Goal: Transaction & Acquisition: Purchase product/service

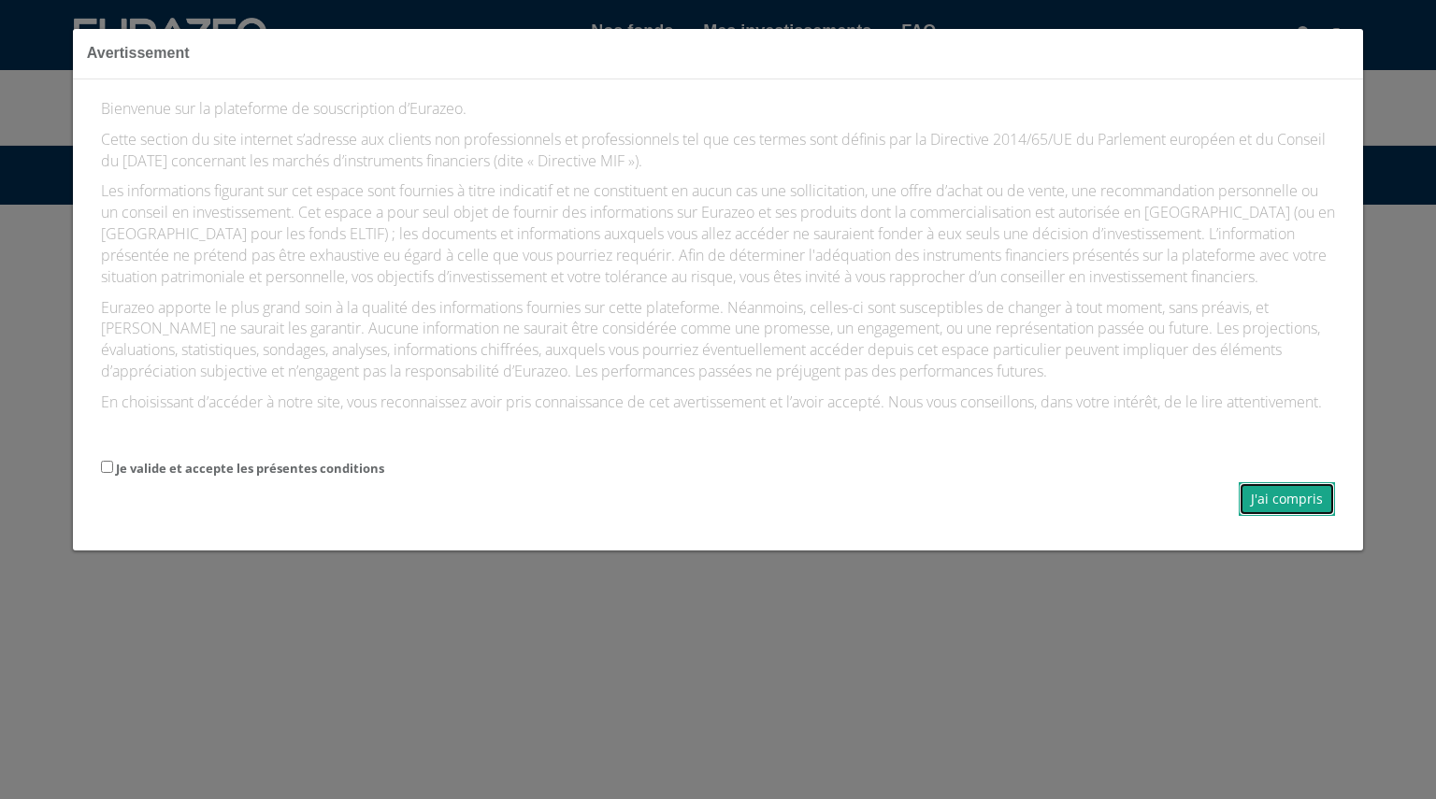
click at [1264, 516] on button "J'ai compris" at bounding box center [1287, 499] width 96 height 34
click at [107, 473] on input "Je valide et accepte les présentes conditions" at bounding box center [107, 467] width 12 height 12
checkbox input "true"
click at [1259, 504] on button "J'ai compris" at bounding box center [1287, 499] width 96 height 34
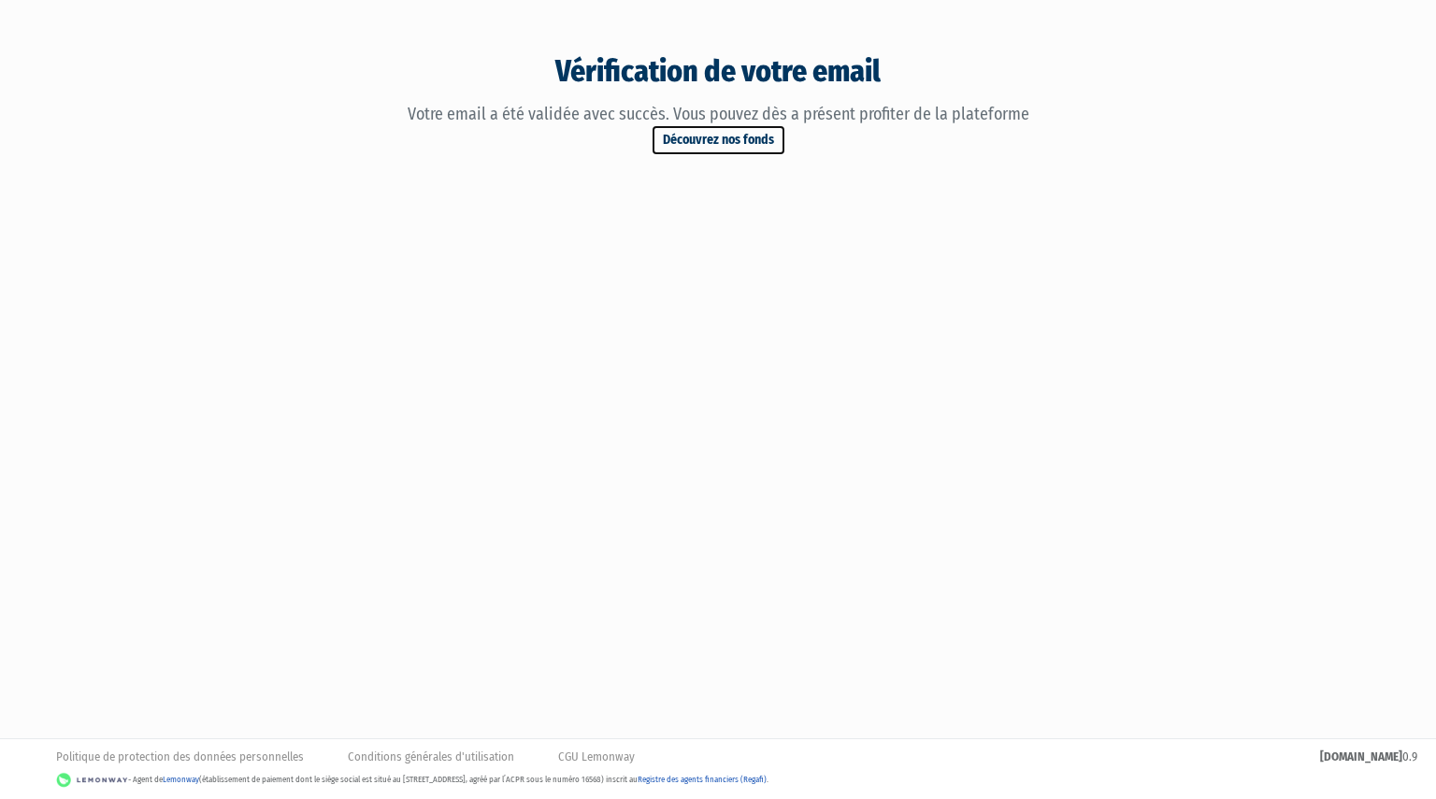
click at [731, 148] on link "Découvrez nos fonds" at bounding box center [719, 140] width 136 height 32
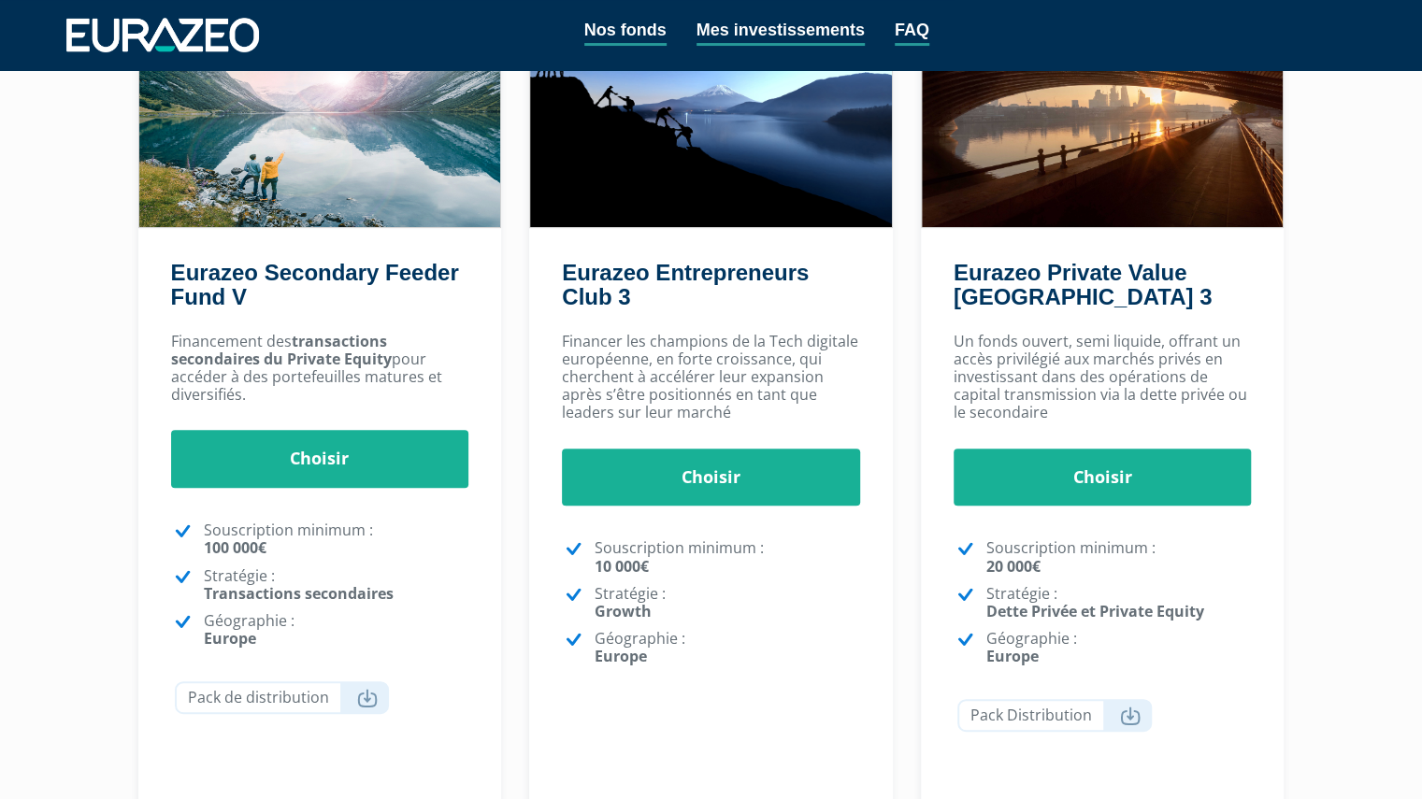
scroll to position [210, 0]
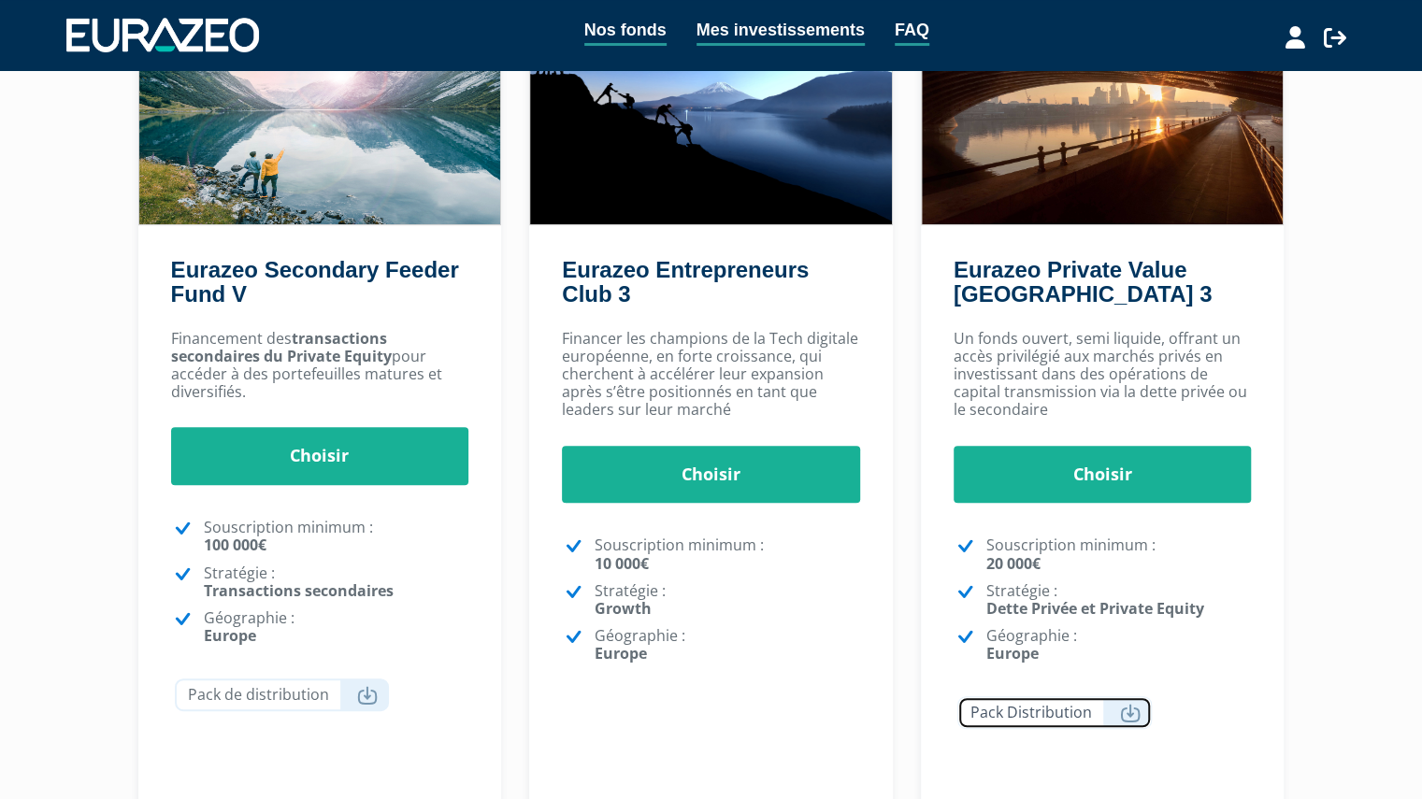
click at [1066, 721] on link "Pack Distribution" at bounding box center [1054, 712] width 194 height 33
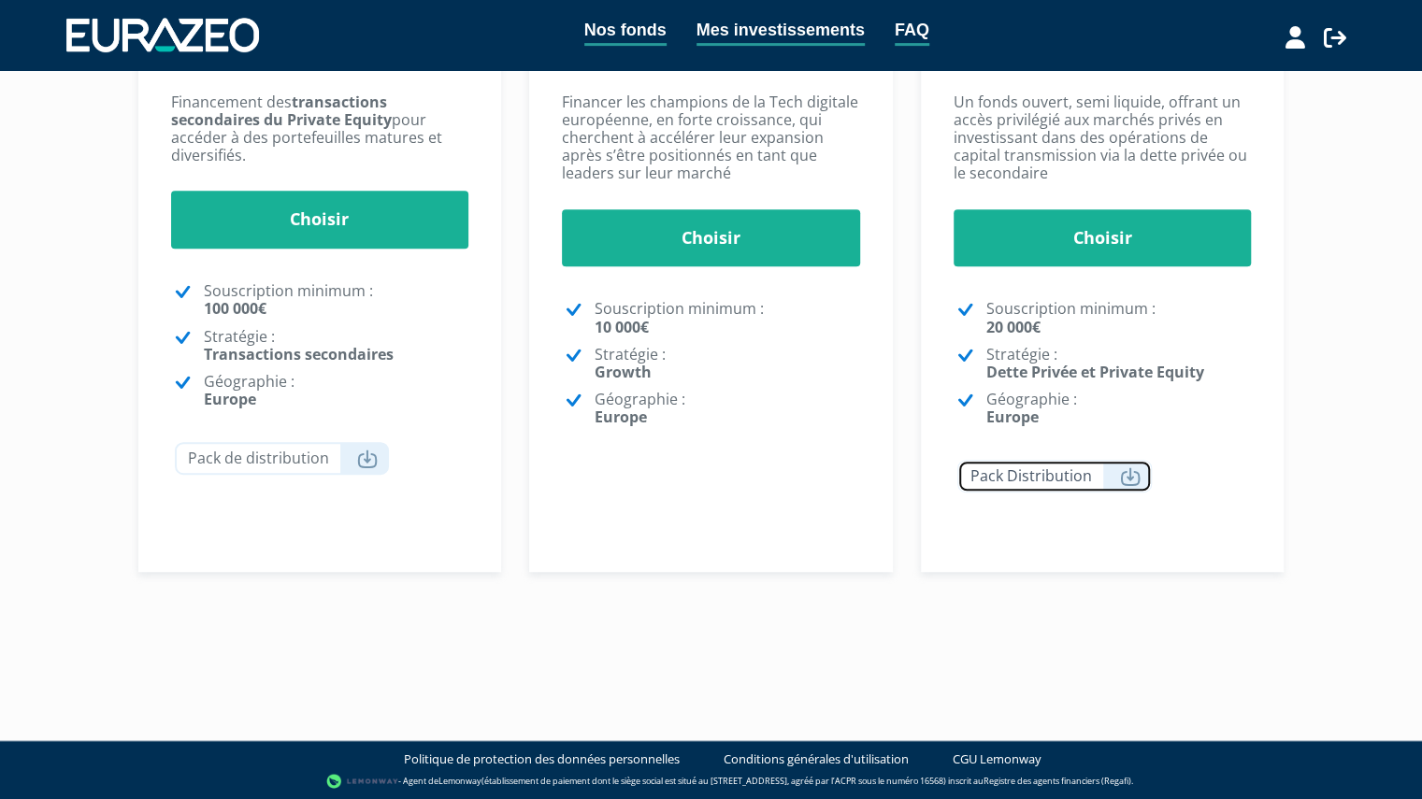
scroll to position [165, 0]
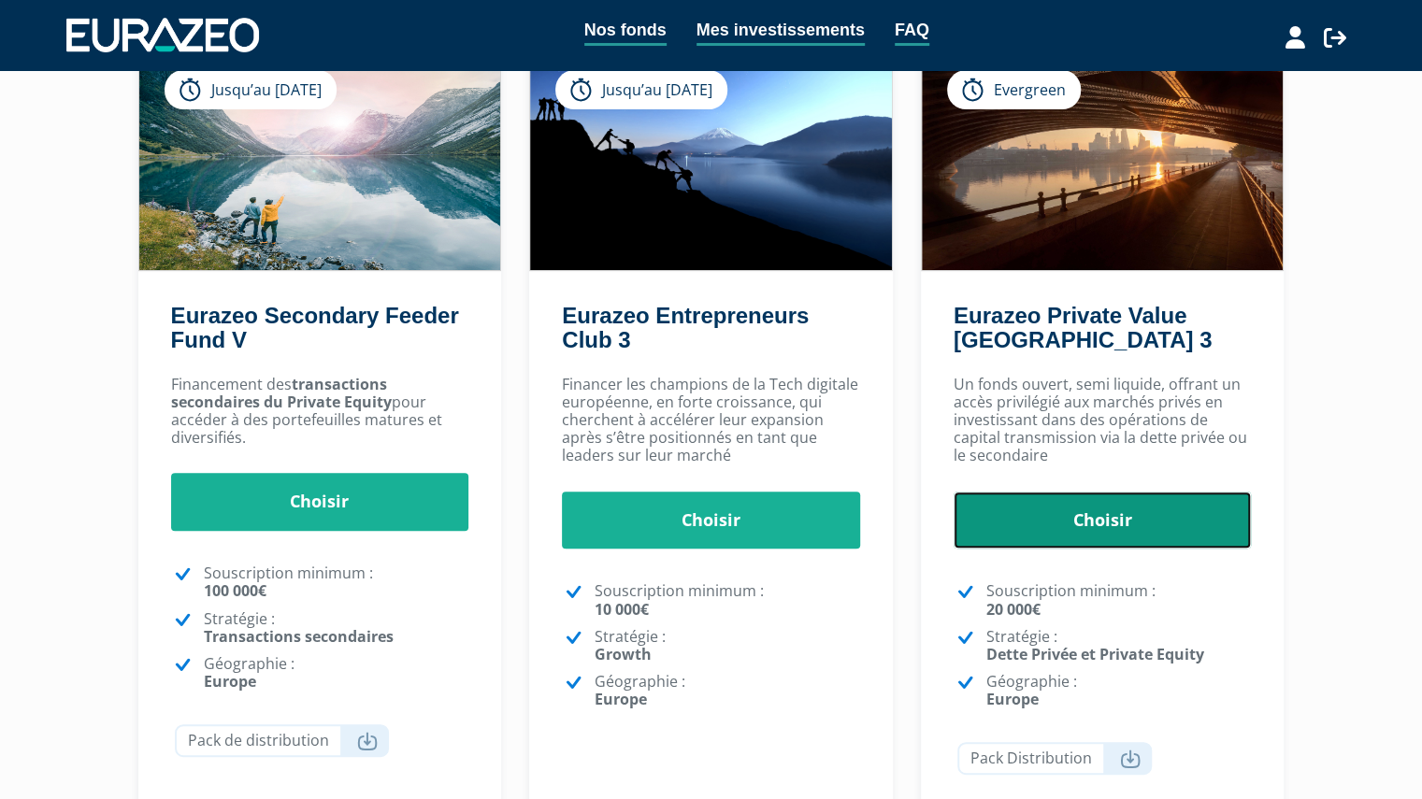
click at [1101, 543] on link "Choisir" at bounding box center [1103, 521] width 298 height 58
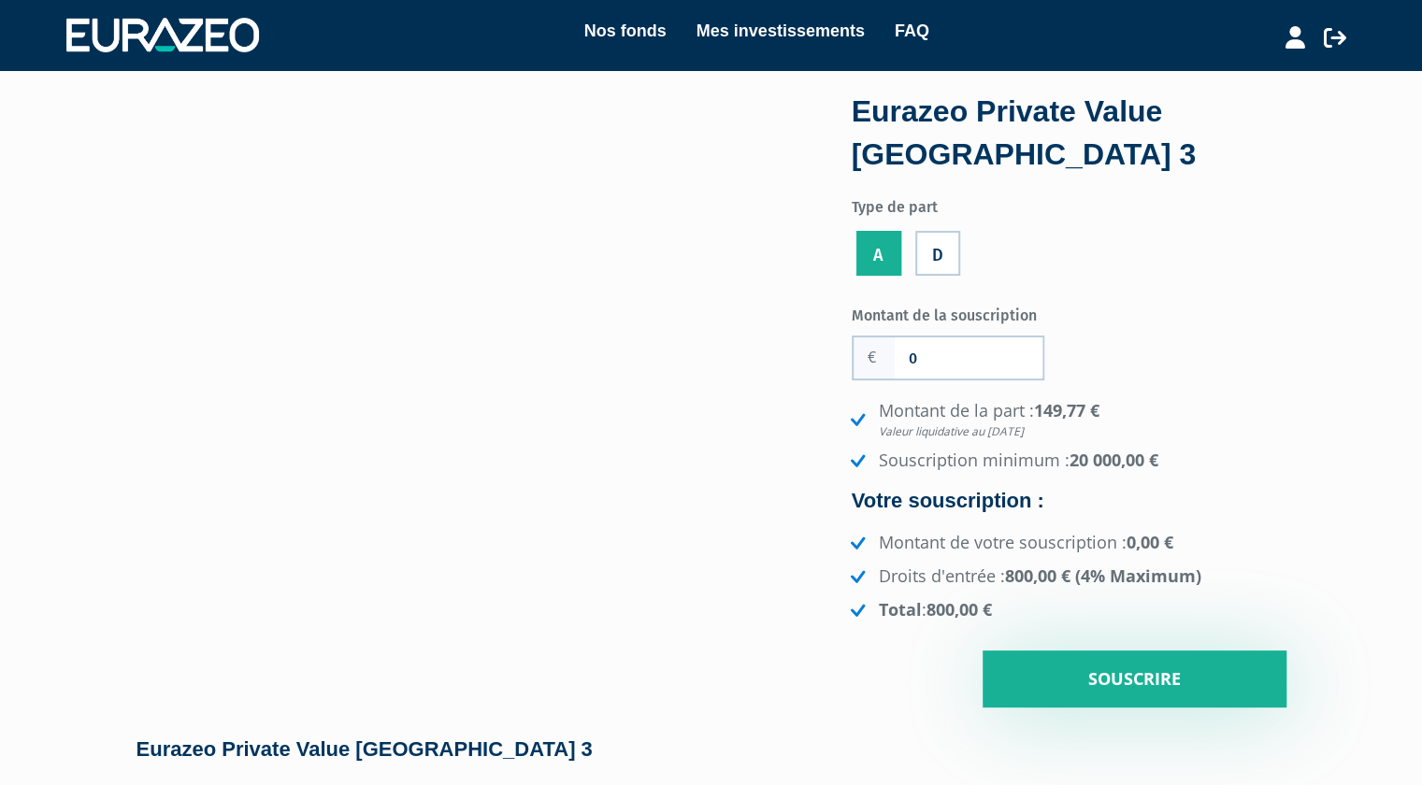
click at [938, 256] on label "D" at bounding box center [937, 253] width 45 height 45
click at [0, 0] on input "D" at bounding box center [0, 0] width 0 height 0
click at [883, 252] on label "A" at bounding box center [878, 253] width 45 height 45
click at [0, 0] on input "A" at bounding box center [0, 0] width 0 height 0
click at [945, 256] on label "D" at bounding box center [937, 253] width 45 height 45
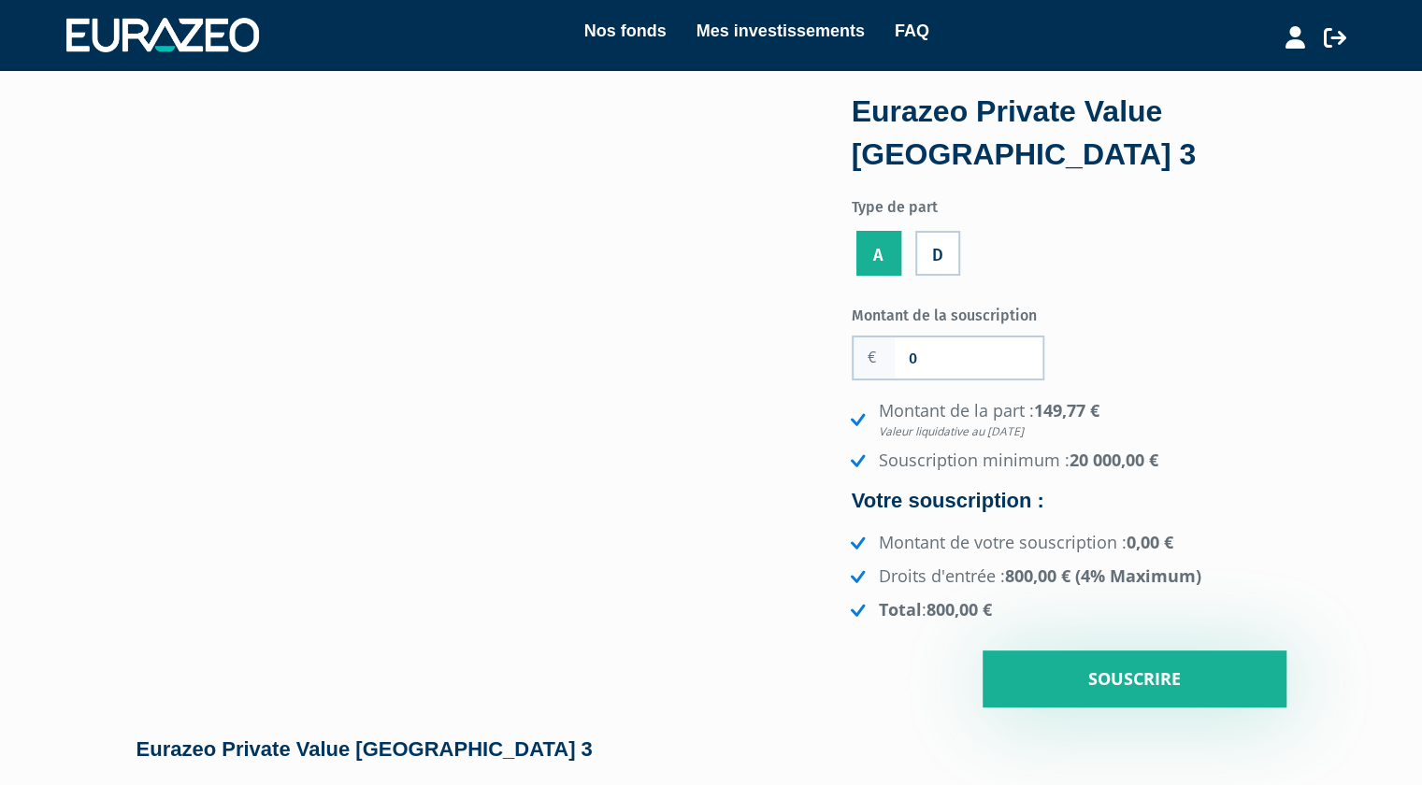
click at [0, 0] on input "D" at bounding box center [0, 0] width 0 height 0
click at [922, 352] on input "0" at bounding box center [969, 357] width 148 height 41
click at [915, 354] on input "0" at bounding box center [969, 357] width 148 height 41
type input "2619"
click at [1146, 401] on li "Montant de la part : 152,73 € Valeur liquidative au [DATE]" at bounding box center [1066, 419] width 440 height 40
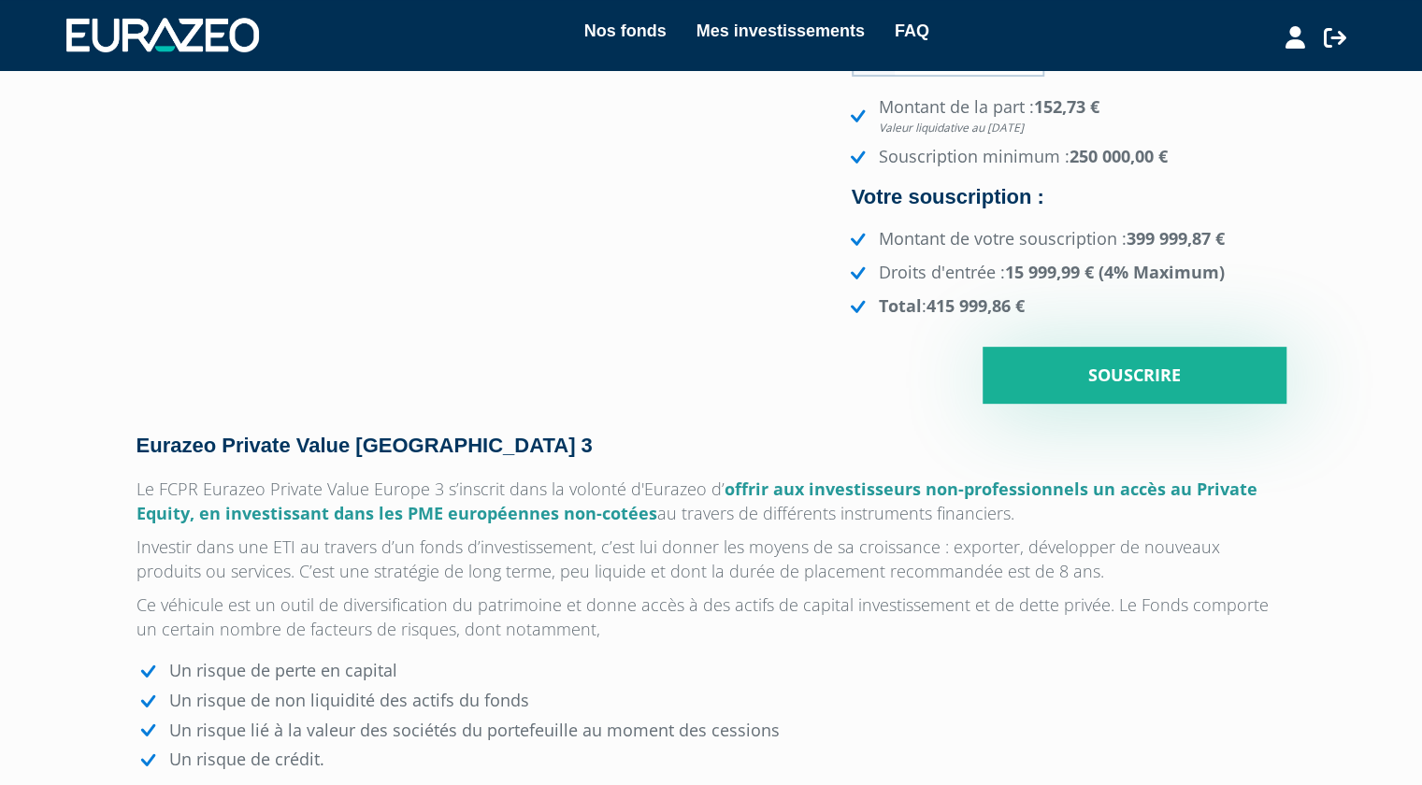
scroll to position [305, 0]
